Goal: Information Seeking & Learning: Learn about a topic

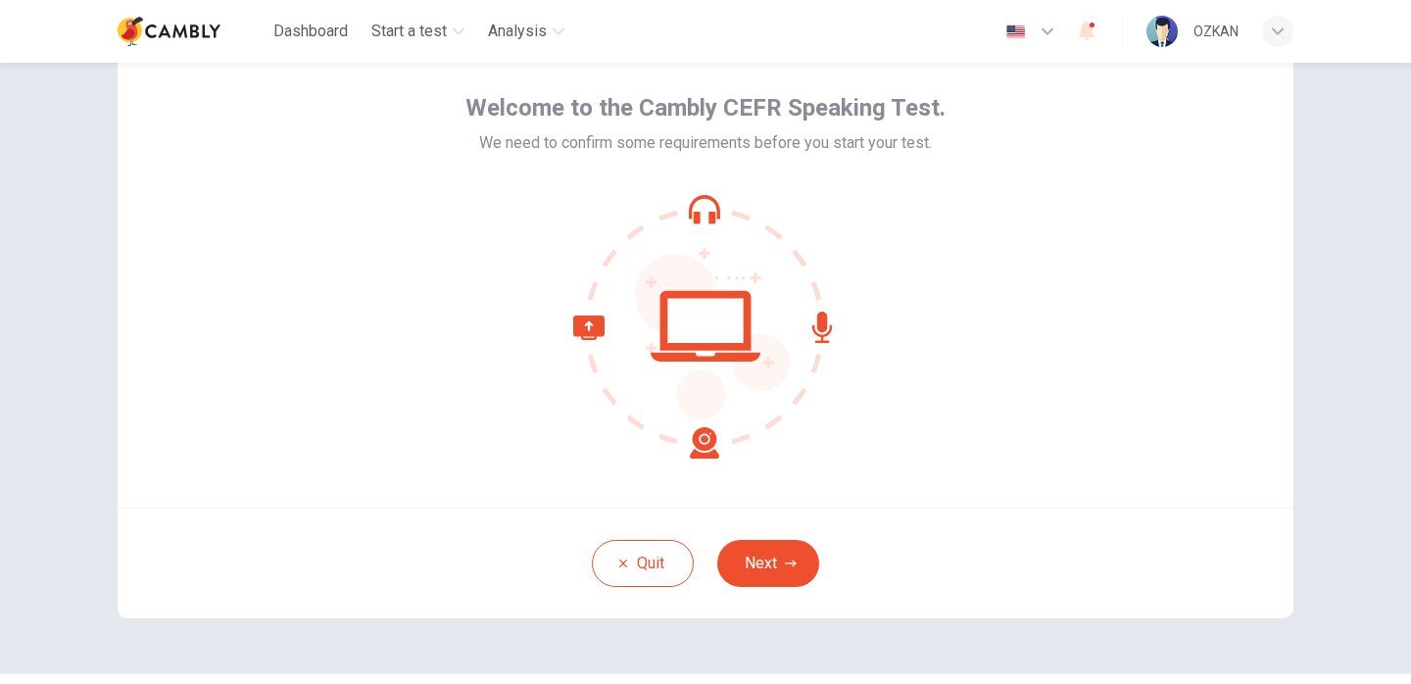
scroll to position [99, 0]
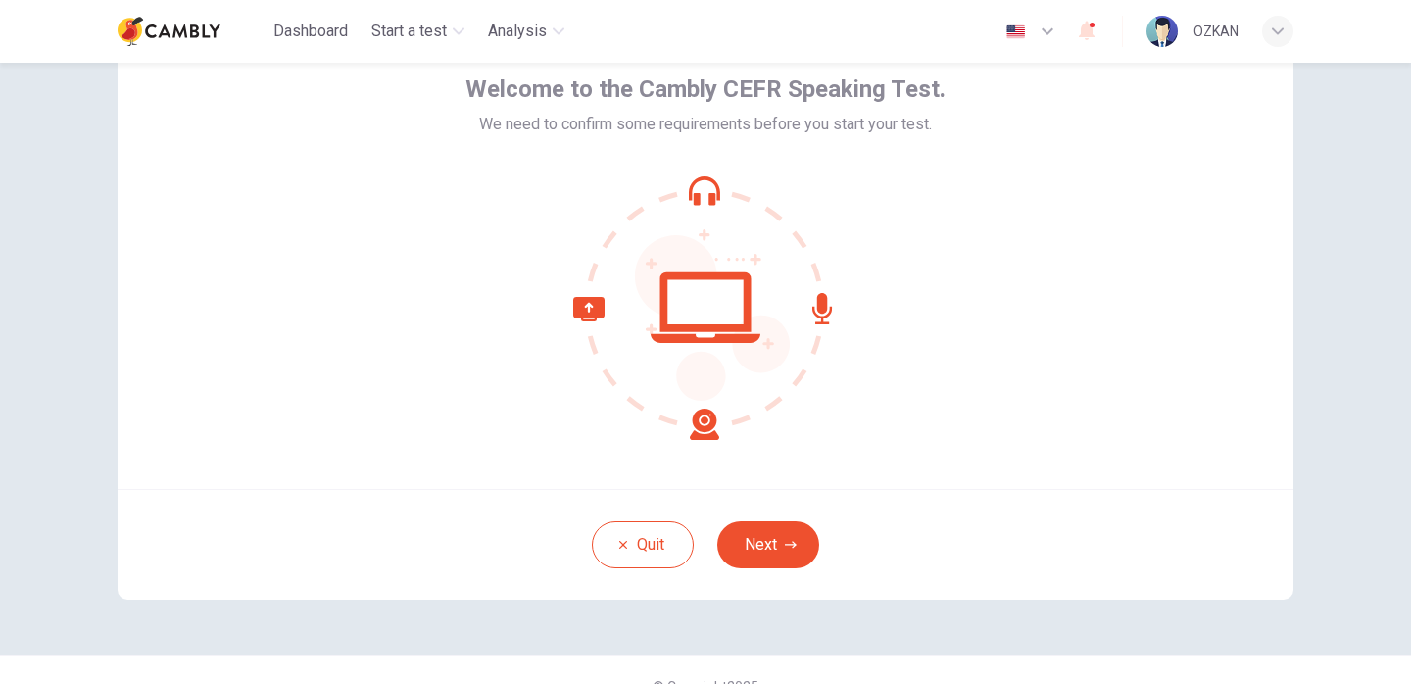
click at [869, 548] on div "Quit Next" at bounding box center [706, 544] width 1176 height 111
click at [790, 536] on button "Next" at bounding box center [768, 544] width 102 height 47
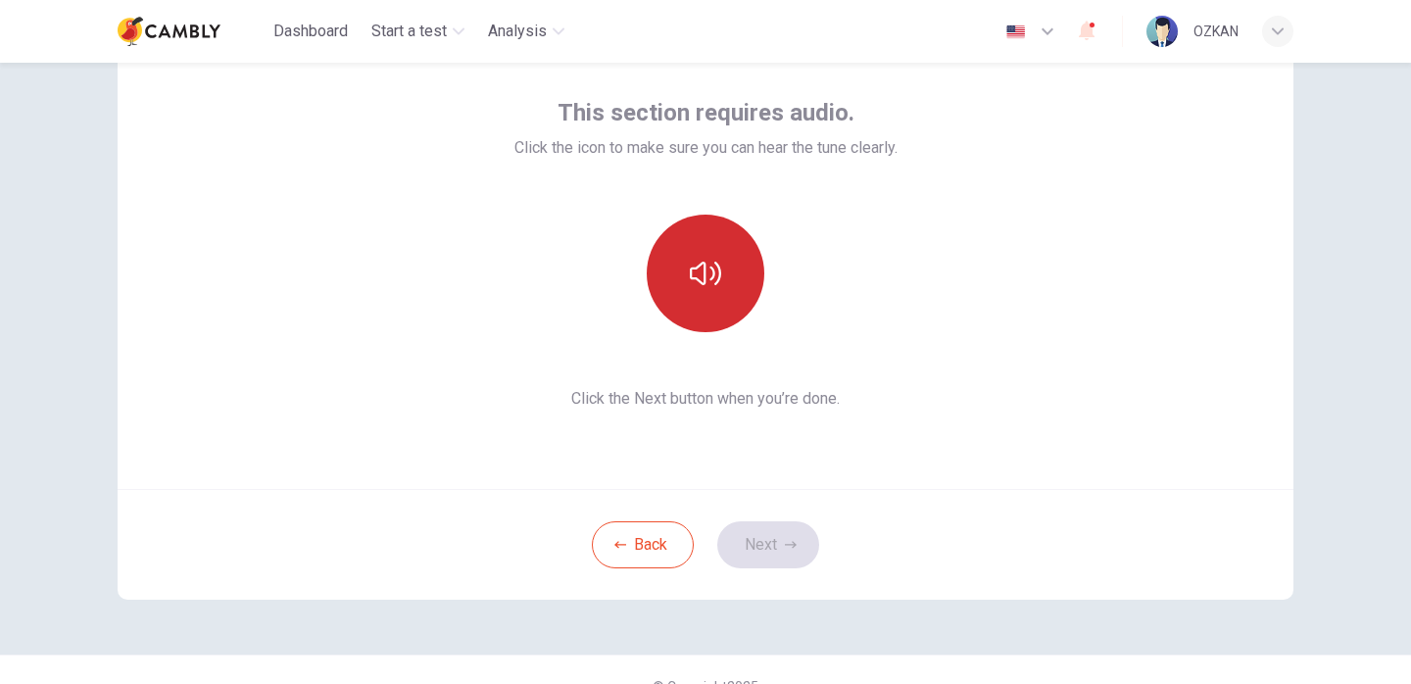
click at [696, 272] on icon "button" at bounding box center [705, 273] width 31 height 31
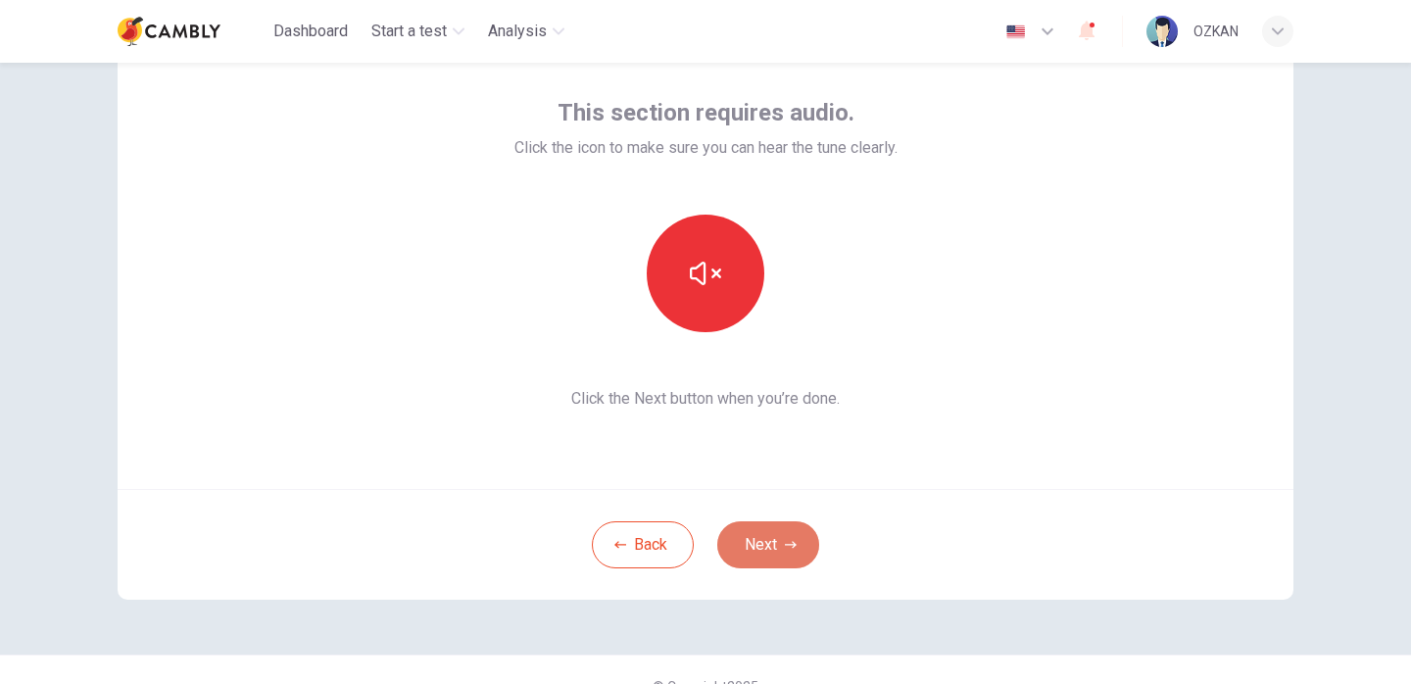
click at [788, 550] on icon "button" at bounding box center [791, 545] width 12 height 12
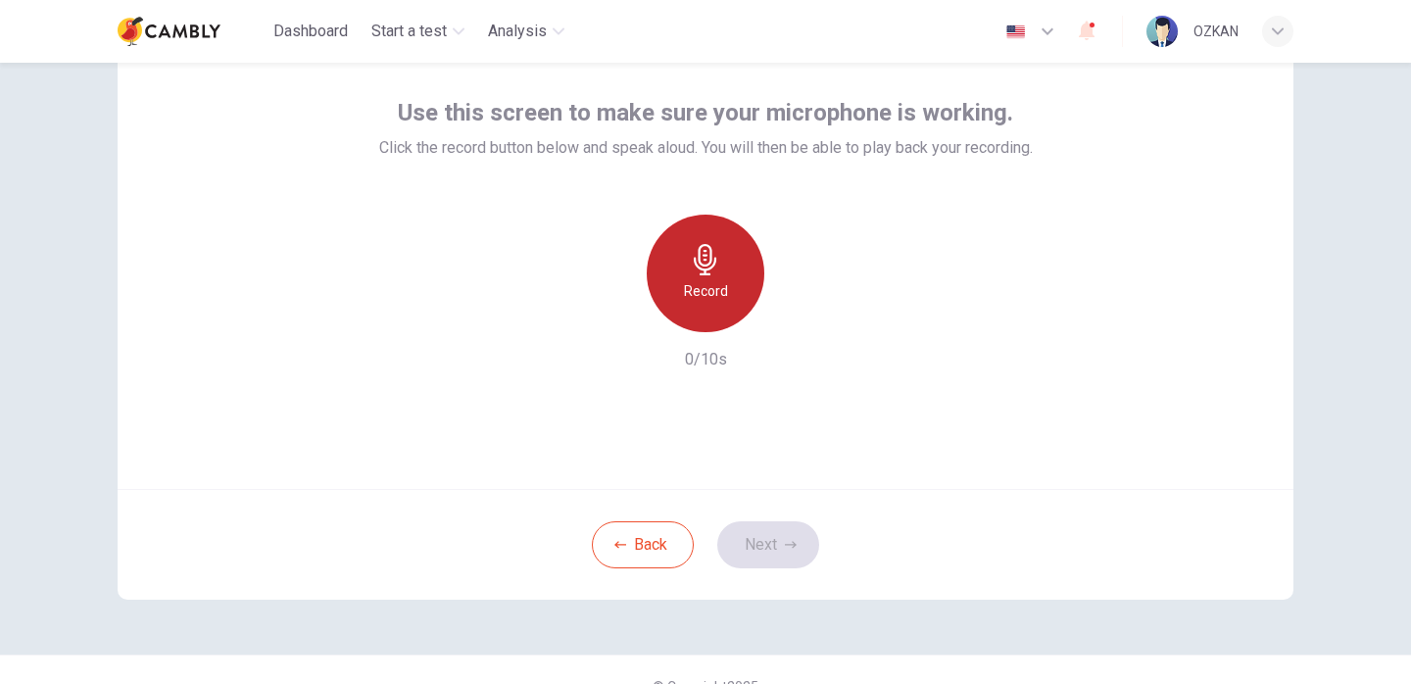
click at [701, 296] on h6 "Record" at bounding box center [706, 291] width 44 height 24
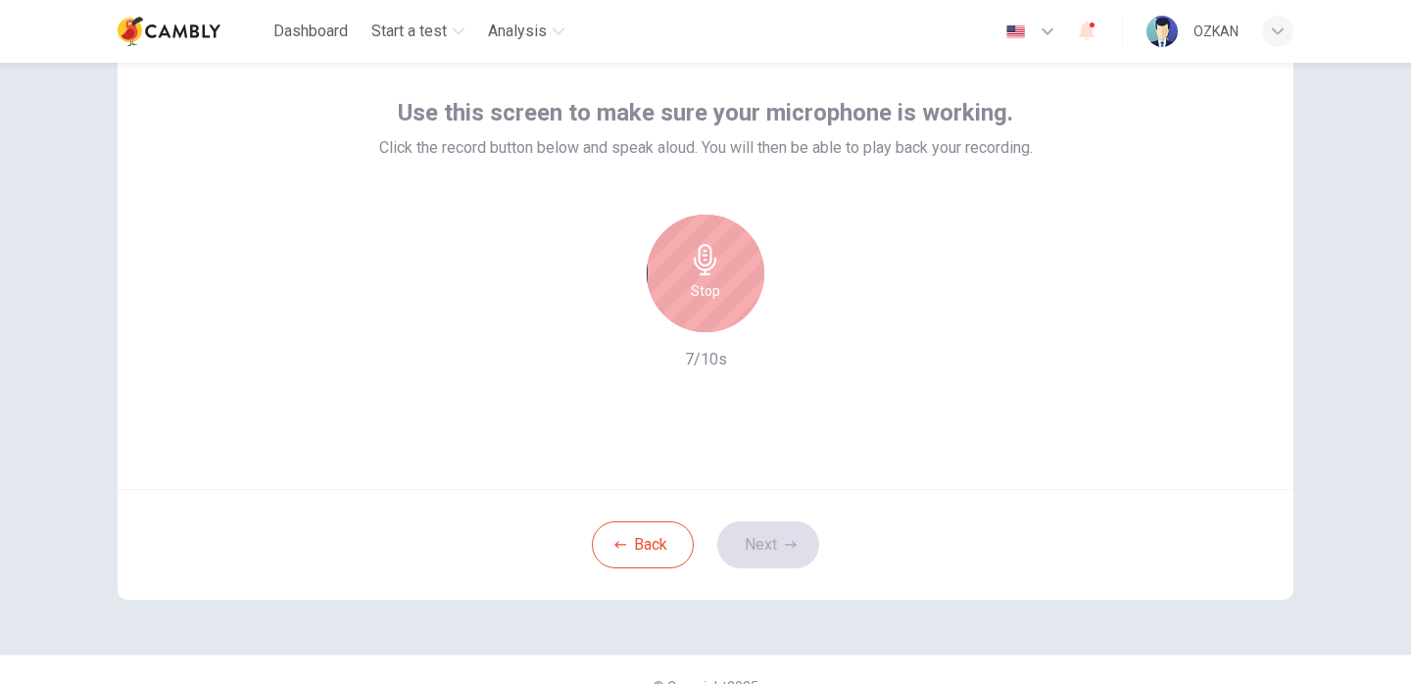
click at [722, 276] on div "Stop" at bounding box center [706, 274] width 118 height 118
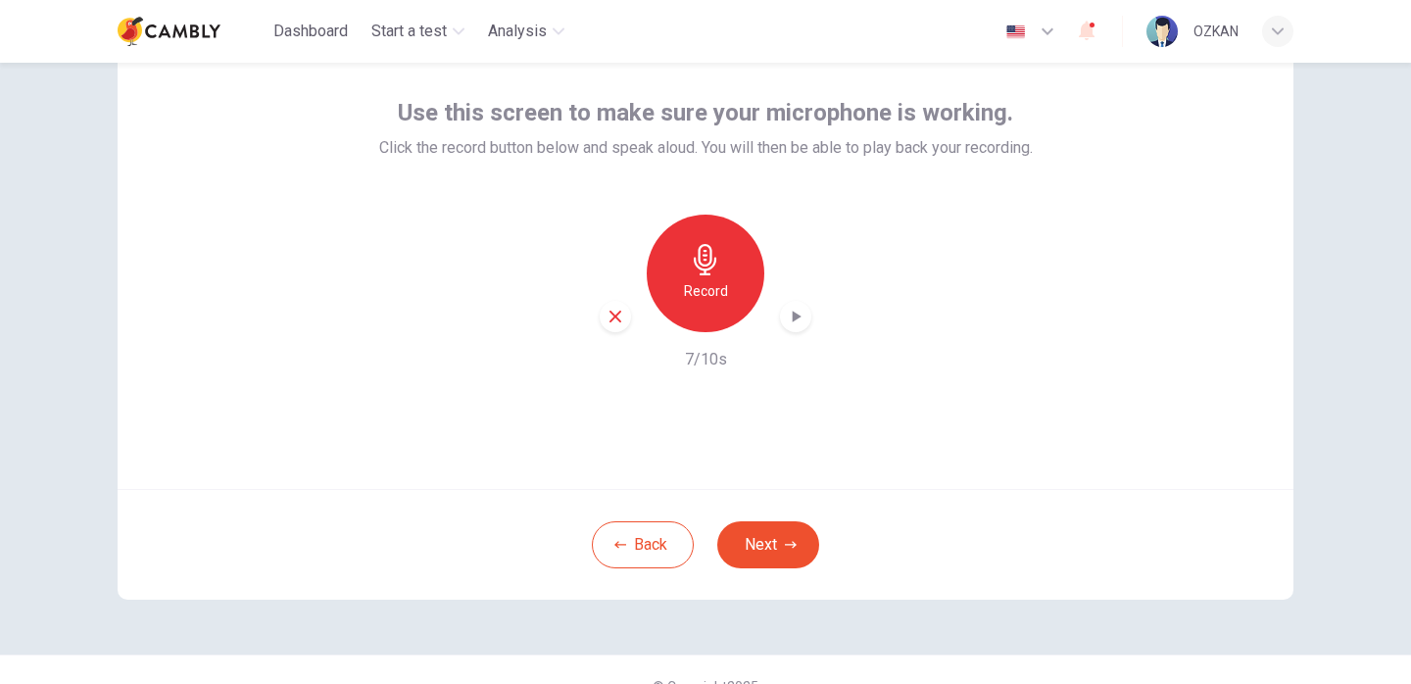
click at [794, 313] on icon "button" at bounding box center [796, 317] width 9 height 12
click at [761, 552] on button "Next" at bounding box center [768, 544] width 102 height 47
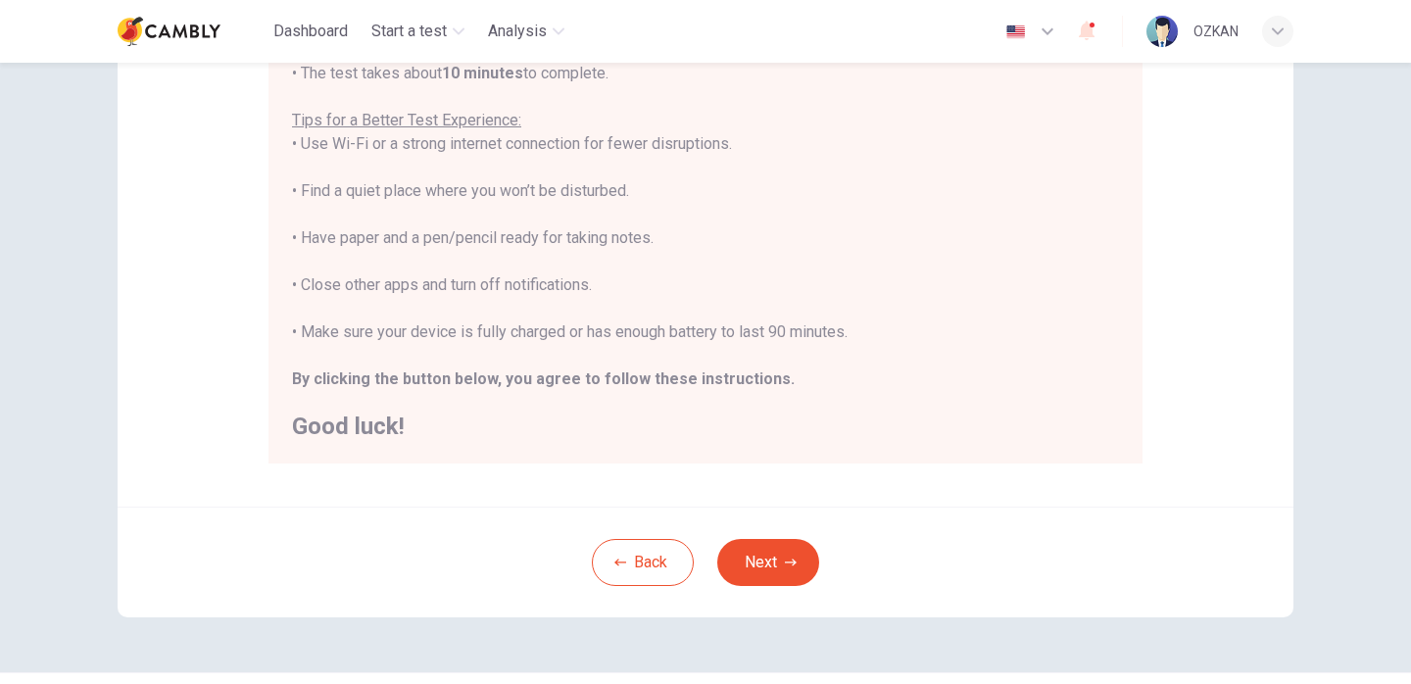
scroll to position [362, 0]
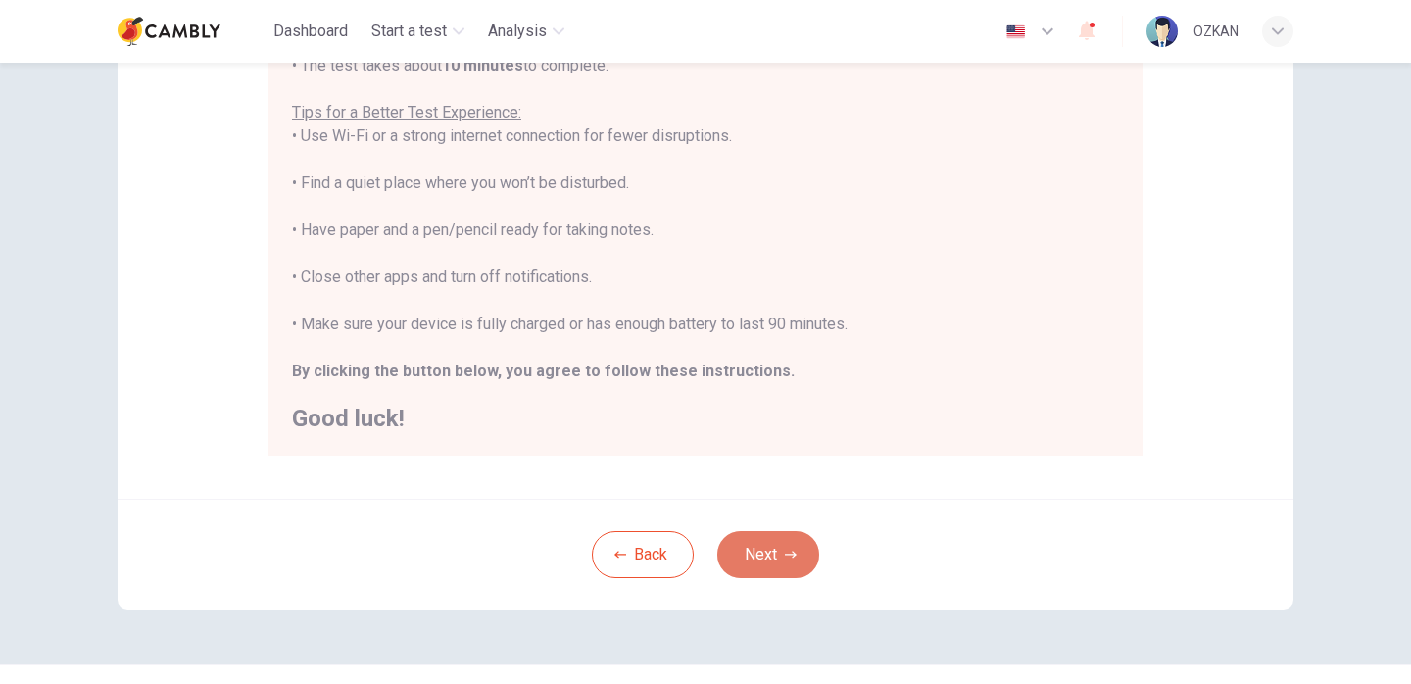
click at [782, 559] on button "Next" at bounding box center [768, 554] width 102 height 47
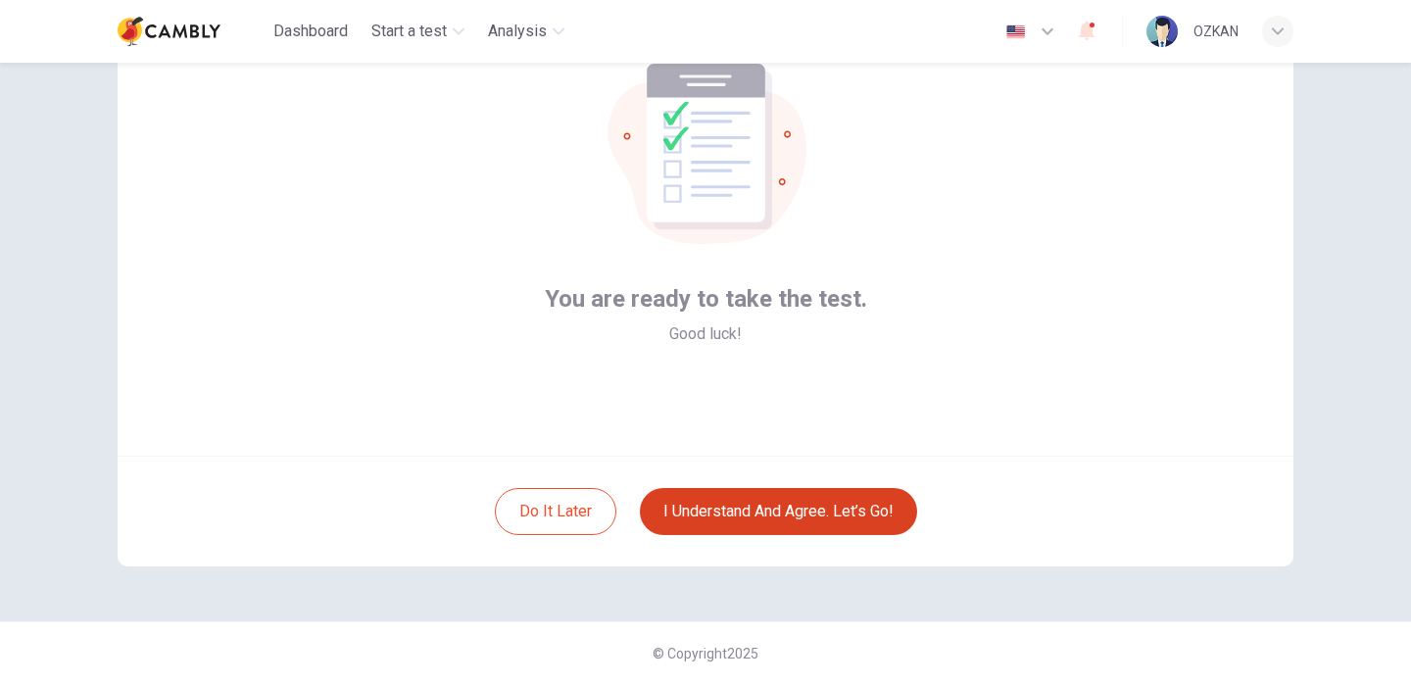
scroll to position [132, 0]
click at [731, 520] on button "I understand and agree. Let’s go!" at bounding box center [778, 511] width 277 height 47
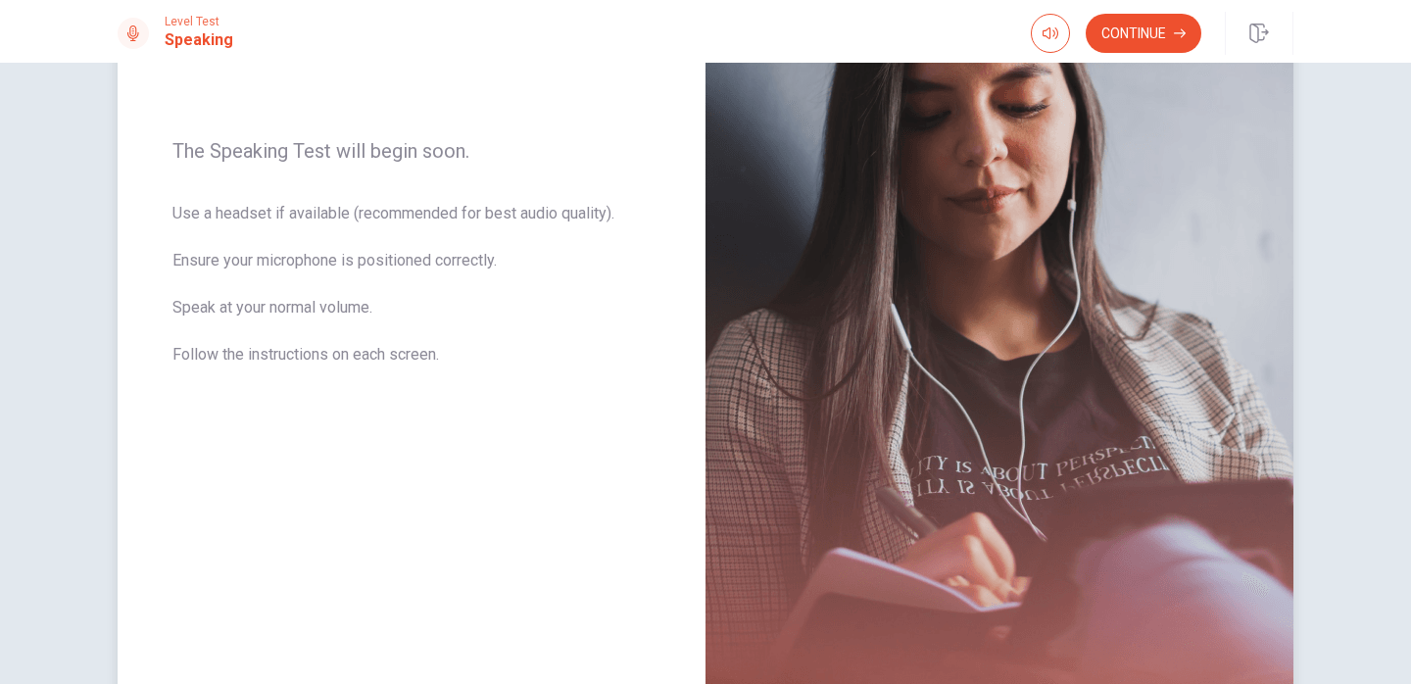
scroll to position [258, 0]
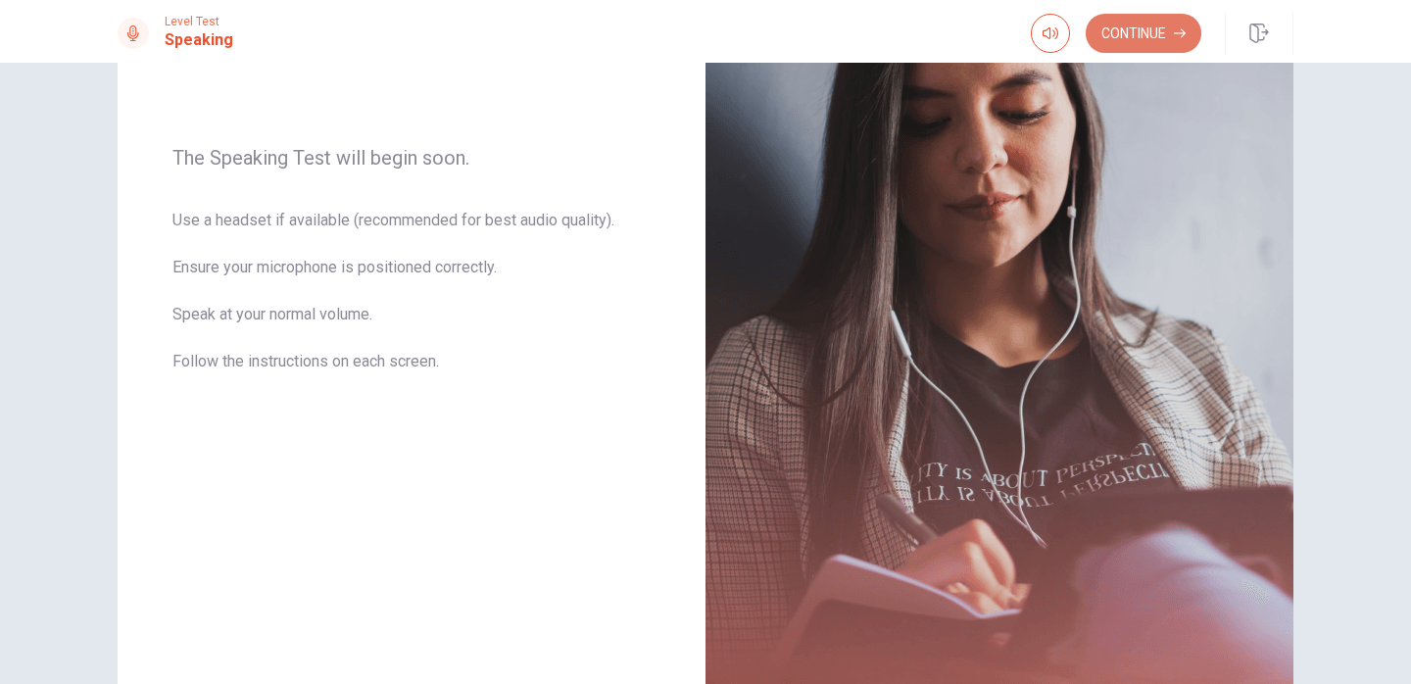
click at [1130, 31] on button "Continue" at bounding box center [1143, 33] width 116 height 39
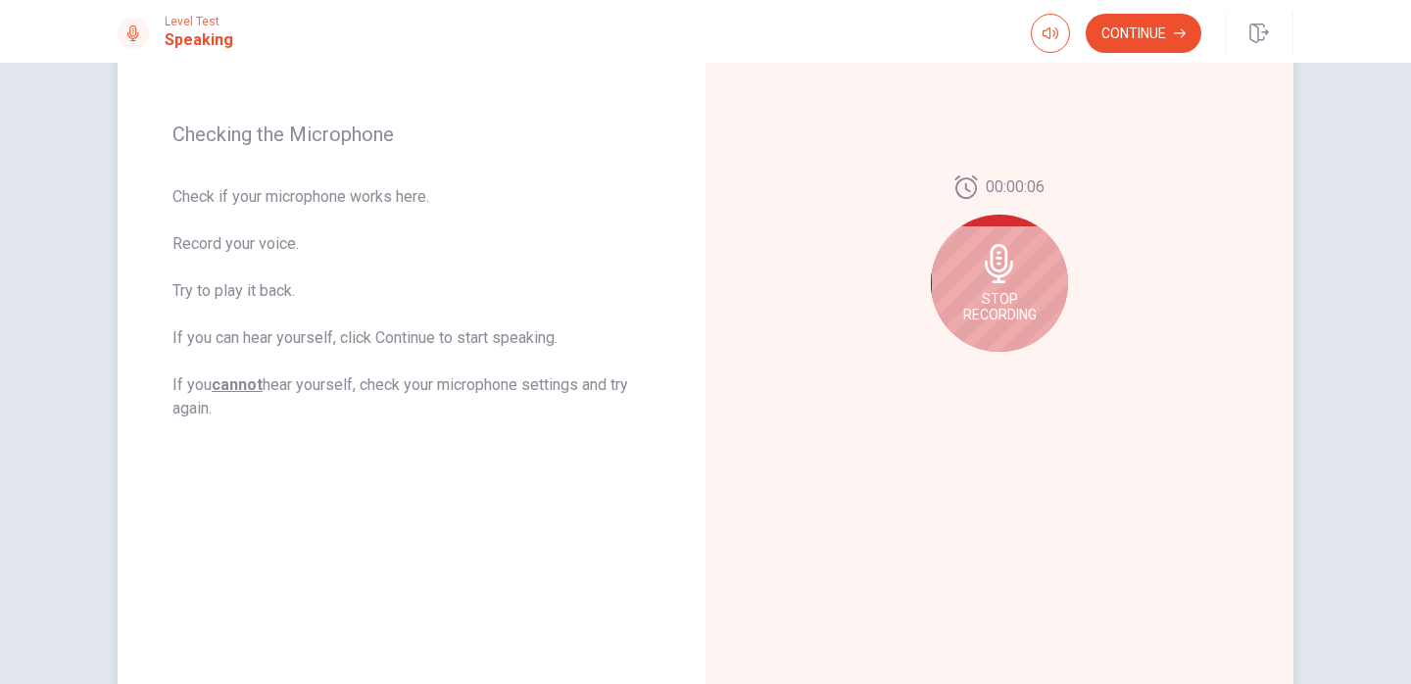
click at [1006, 278] on icon at bounding box center [999, 263] width 39 height 39
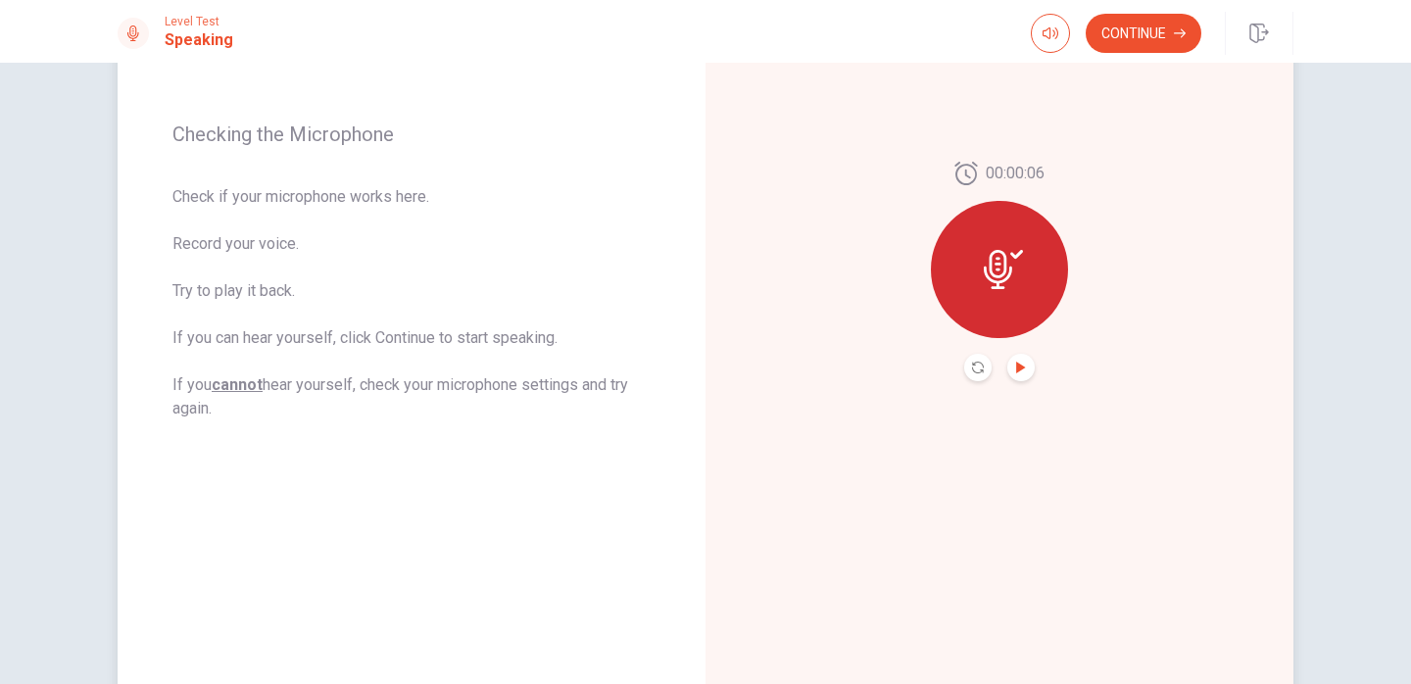
click at [1019, 362] on icon "Play Audio" at bounding box center [1021, 367] width 12 height 12
click at [1144, 30] on button "Continue" at bounding box center [1143, 33] width 116 height 39
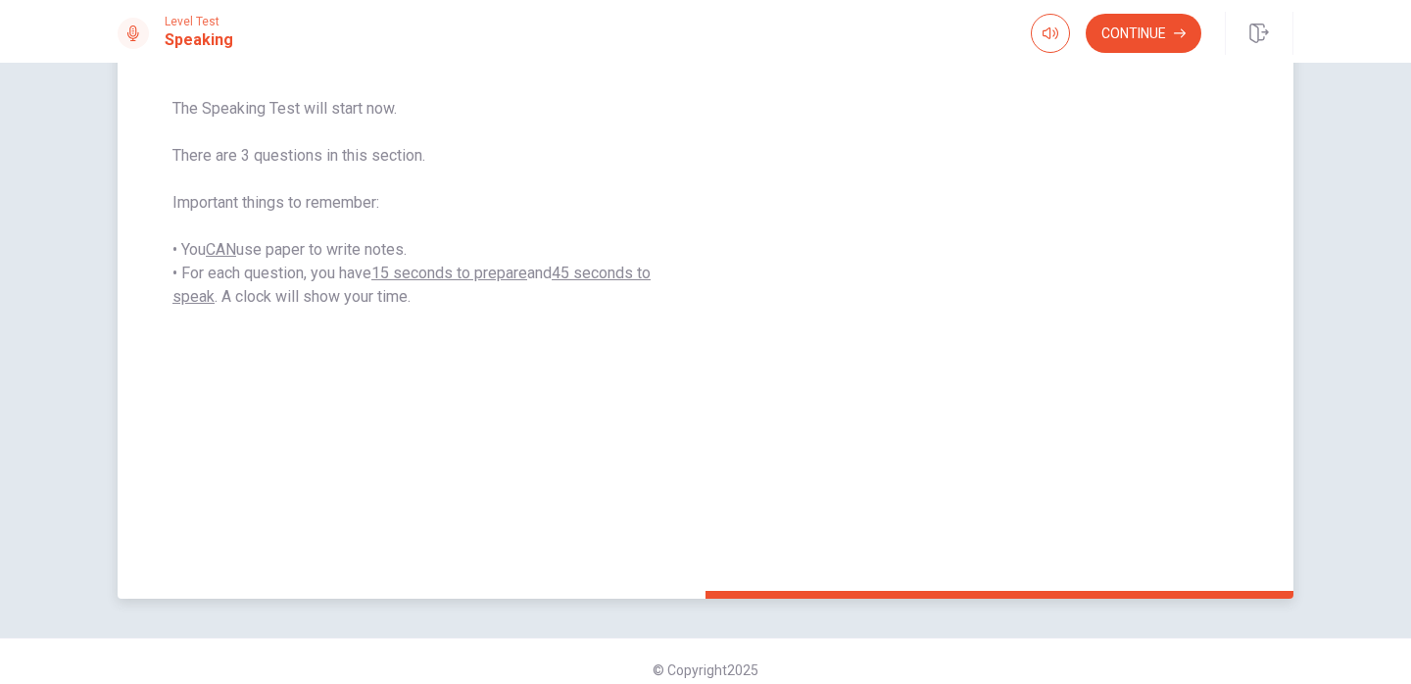
scroll to position [355, 0]
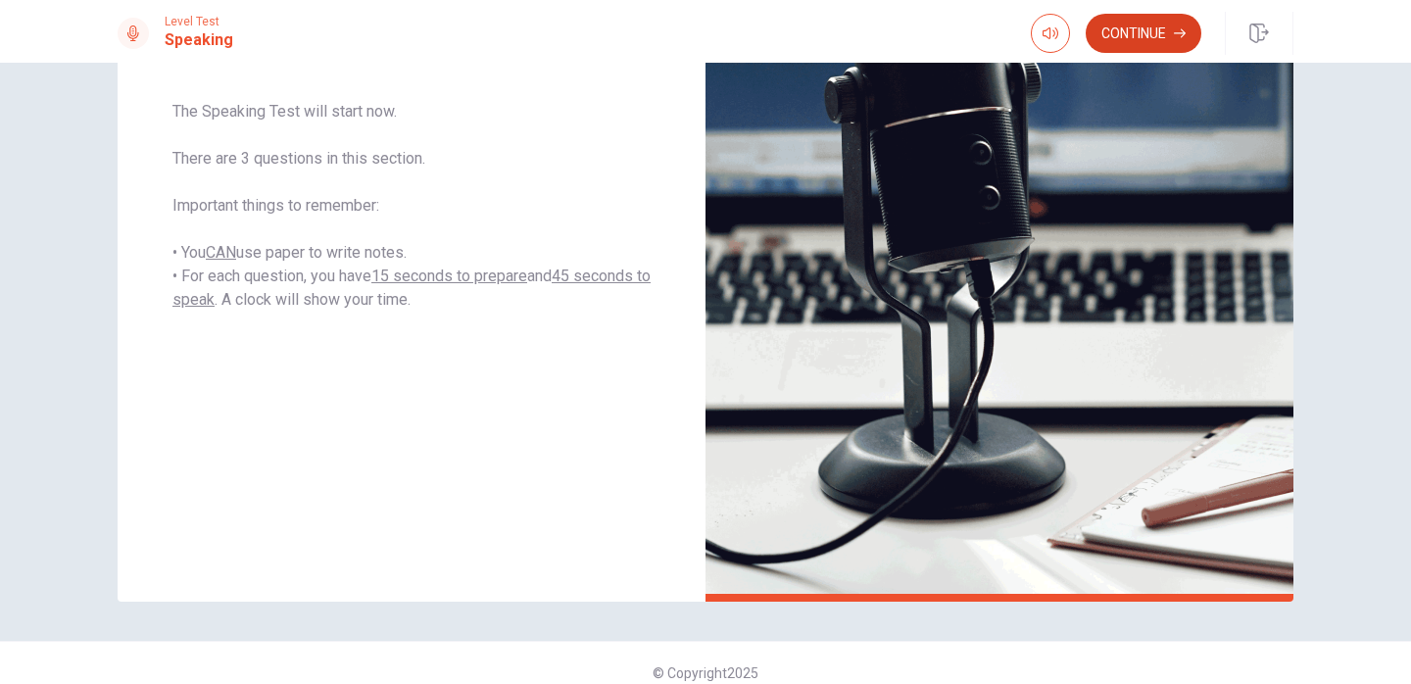
click at [1152, 25] on button "Continue" at bounding box center [1143, 33] width 116 height 39
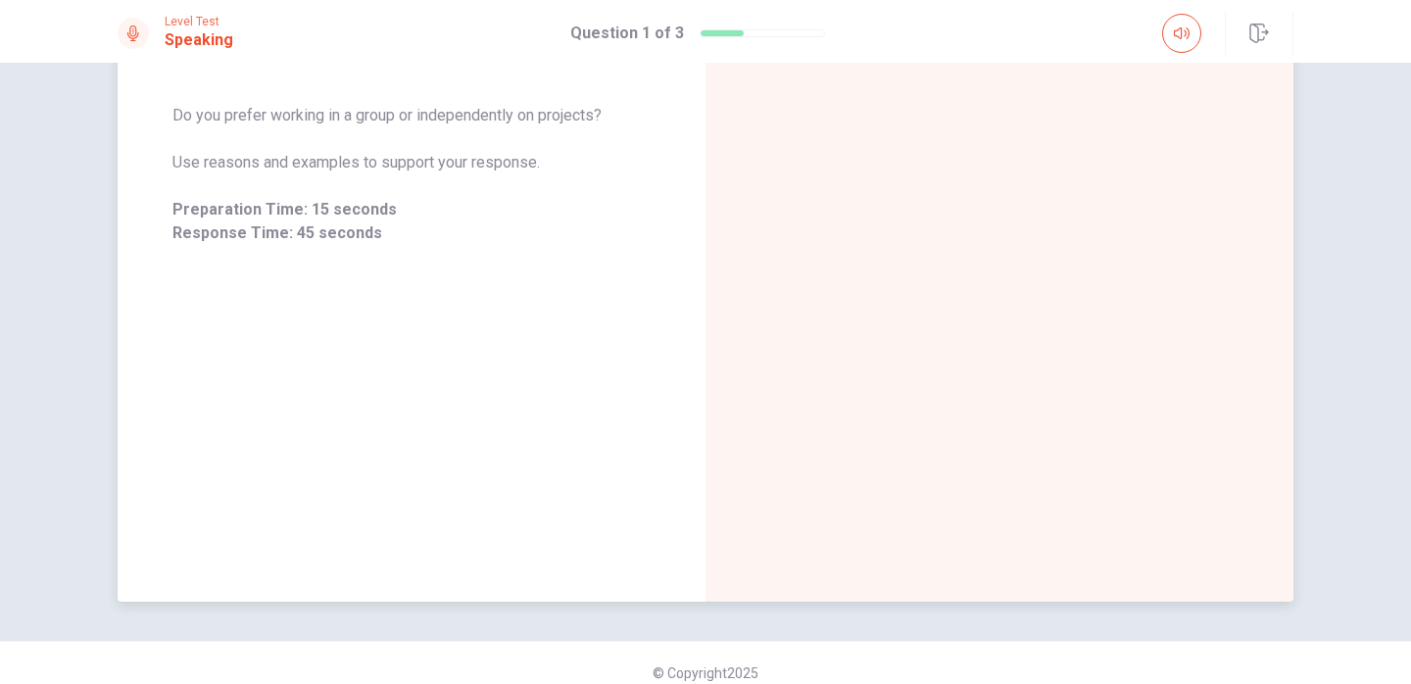
drag, startPoint x: 175, startPoint y: 116, endPoint x: 623, endPoint y: 111, distance: 447.7
click at [623, 111] on span "Do you prefer working in a group or independently on projects?" at bounding box center [411, 116] width 478 height 24
click at [552, 113] on span "Do you prefer working in a group or independently on projects?" at bounding box center [411, 116] width 478 height 24
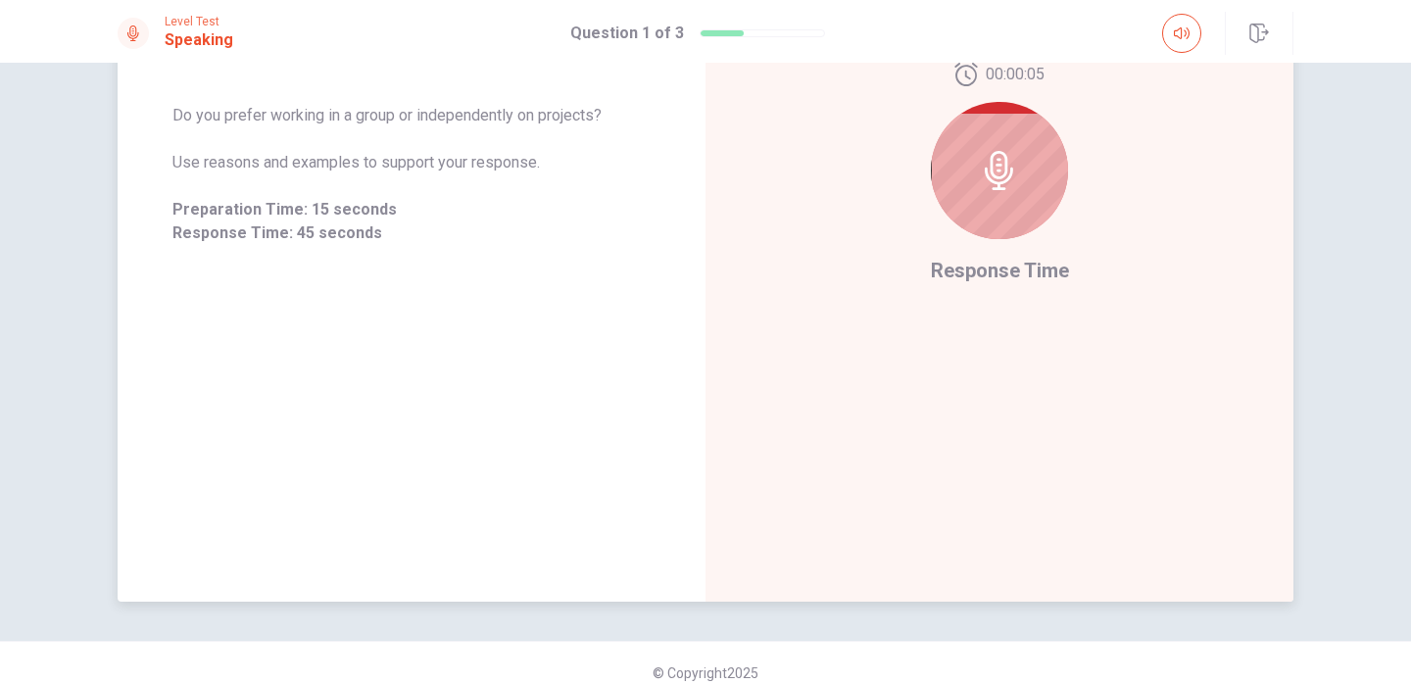
click at [1034, 214] on div at bounding box center [999, 170] width 137 height 137
click at [1007, 176] on icon at bounding box center [999, 170] width 39 height 39
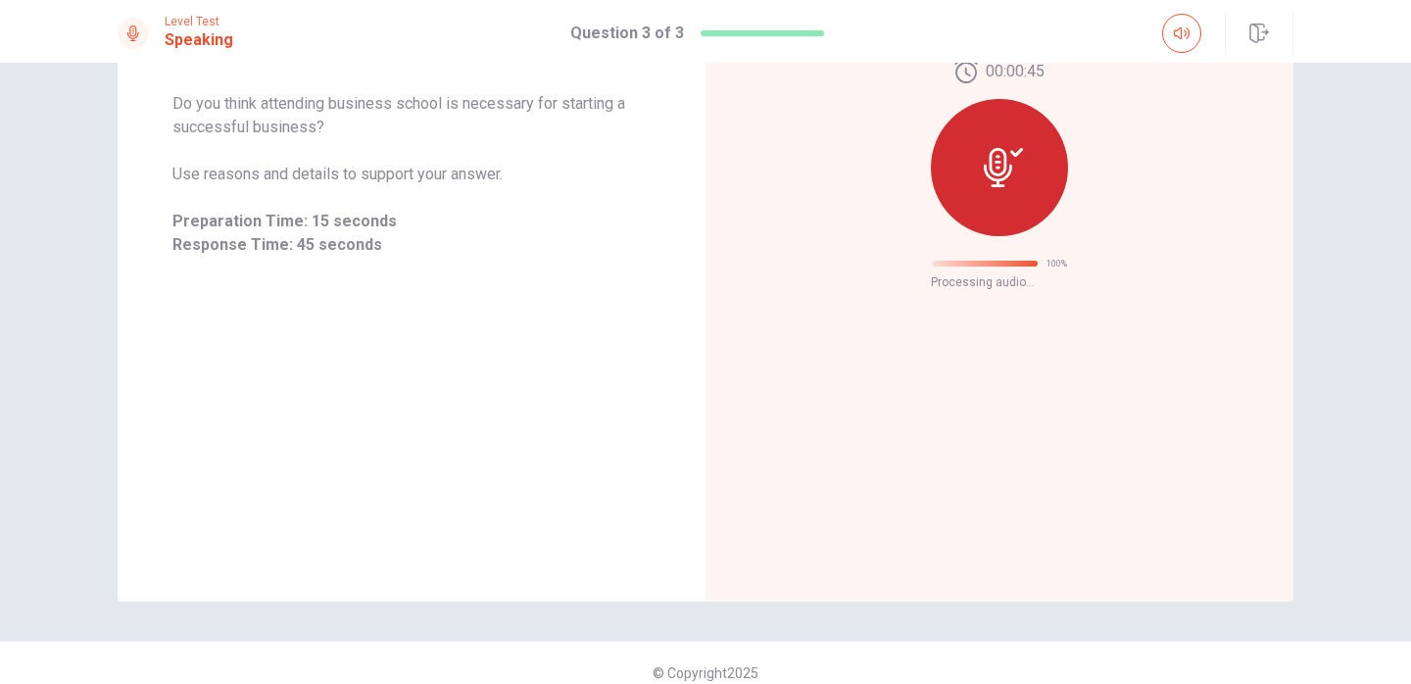
scroll to position [29, 0]
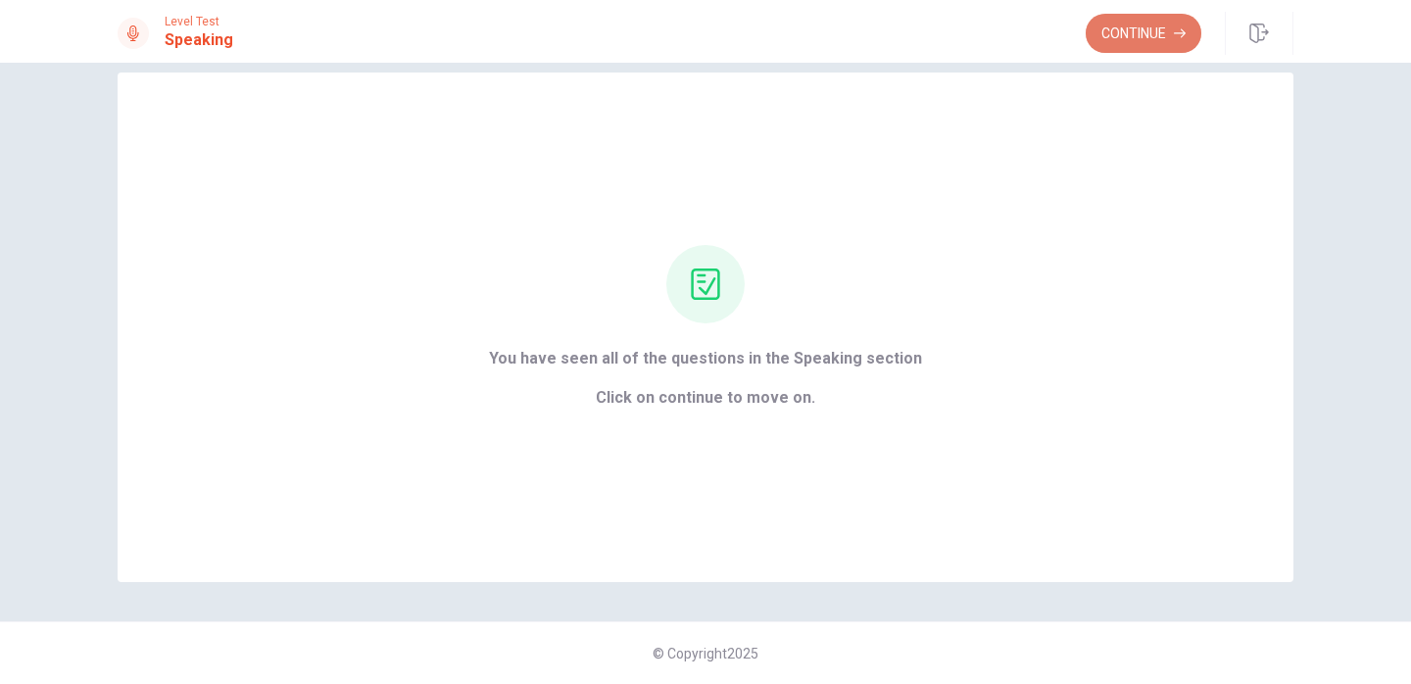
click at [1121, 42] on button "Continue" at bounding box center [1143, 33] width 116 height 39
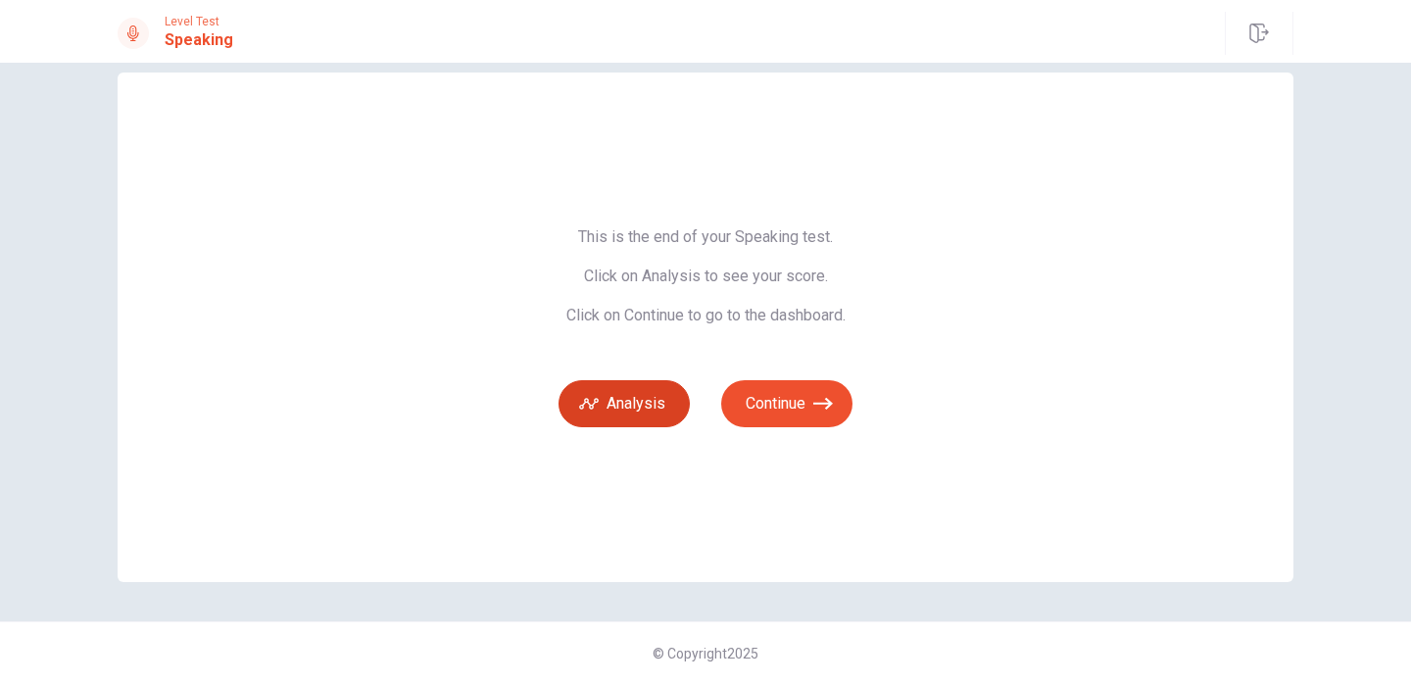
click at [643, 406] on button "Analysis" at bounding box center [623, 403] width 131 height 47
